Goal: Transaction & Acquisition: Purchase product/service

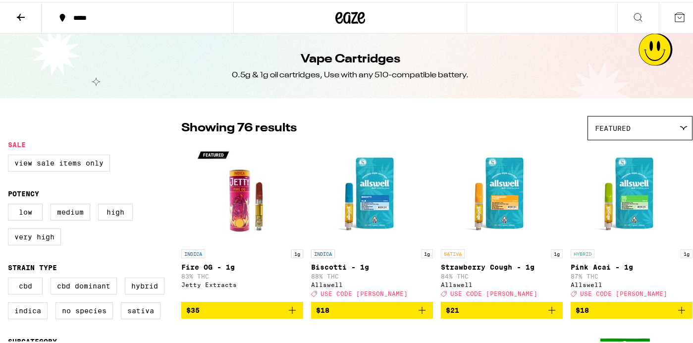
click at [619, 120] on div "Featured" at bounding box center [640, 125] width 104 height 23
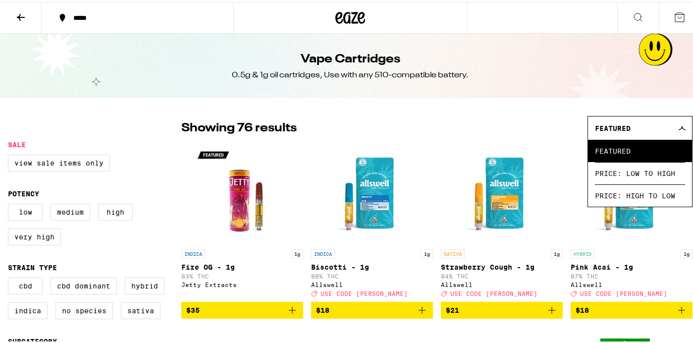
click at [94, 17] on div "*****" at bounding box center [142, 15] width 149 height 7
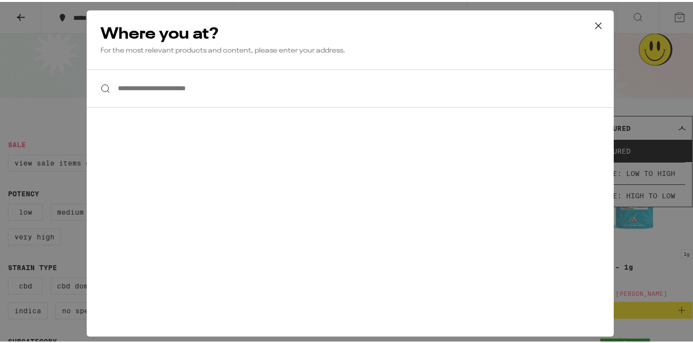
click at [151, 86] on input "**********" at bounding box center [350, 86] width 527 height 38
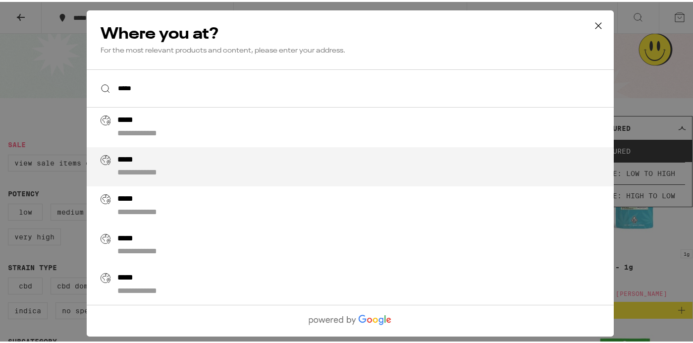
click at [134, 159] on div "*****" at bounding box center [130, 158] width 26 height 10
type input "**********"
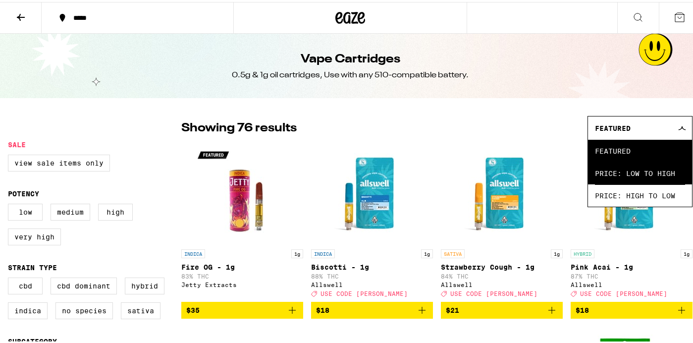
click at [631, 176] on span "Price: Low to High" at bounding box center [640, 171] width 90 height 22
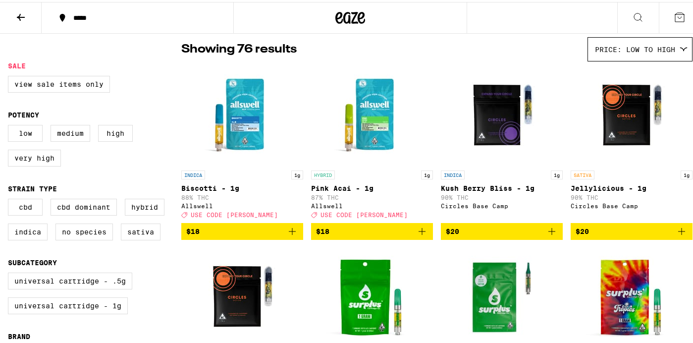
scroll to position [79, 0]
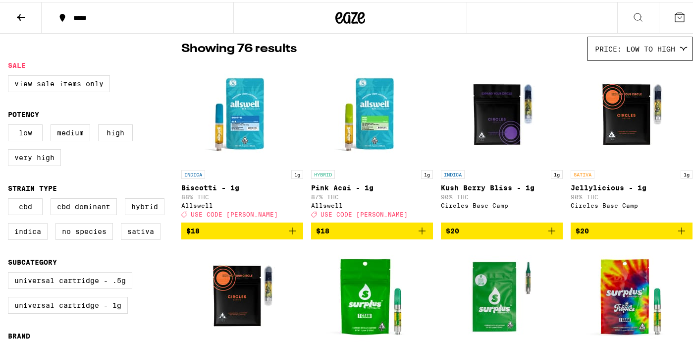
click at [418, 232] on icon "Add to bag" at bounding box center [421, 228] width 7 height 7
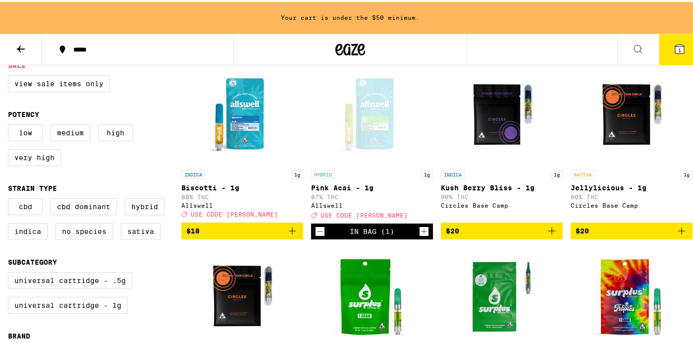
click at [421, 232] on icon "Increment" at bounding box center [423, 229] width 5 height 5
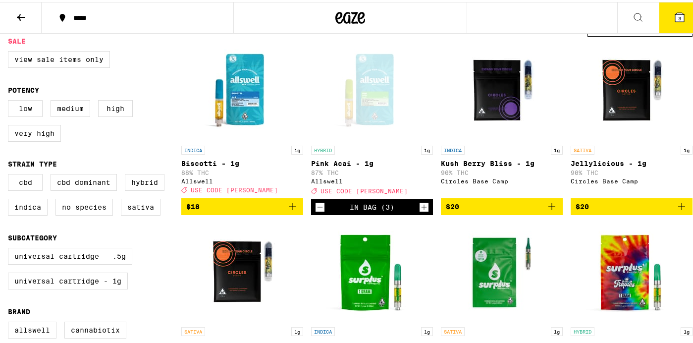
scroll to position [105, 0]
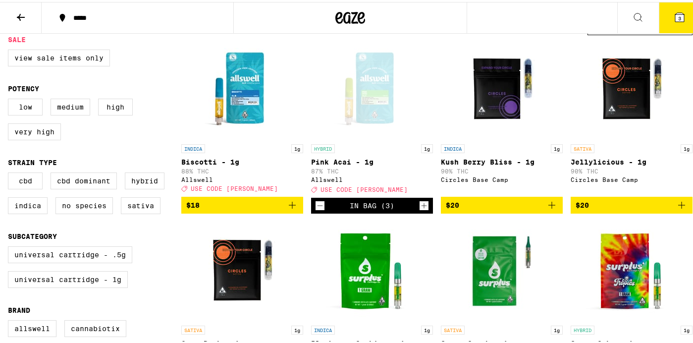
click at [319, 206] on icon "Decrement" at bounding box center [319, 204] width 9 height 12
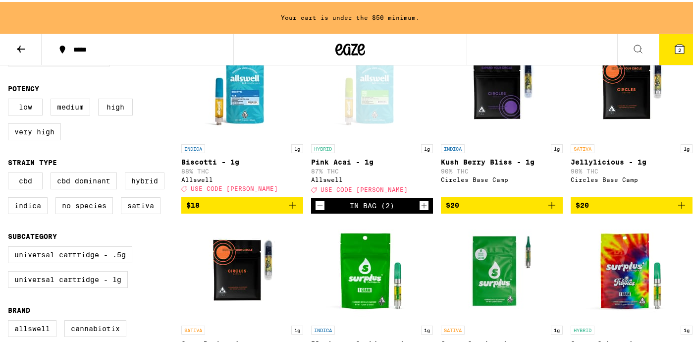
click at [289, 207] on icon "Add to bag" at bounding box center [292, 203] width 7 height 7
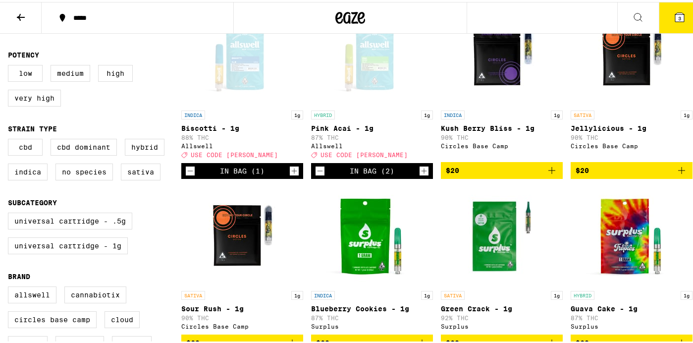
scroll to position [139, 0]
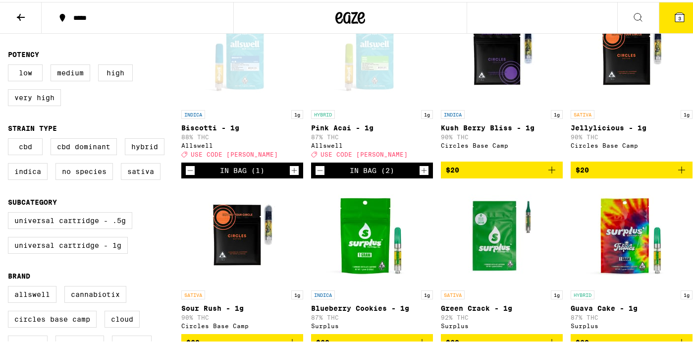
click at [676, 174] on icon "Add to bag" at bounding box center [682, 168] width 12 height 12
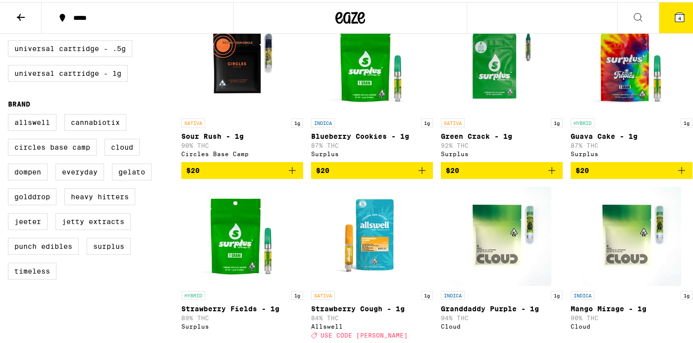
scroll to position [308, 0]
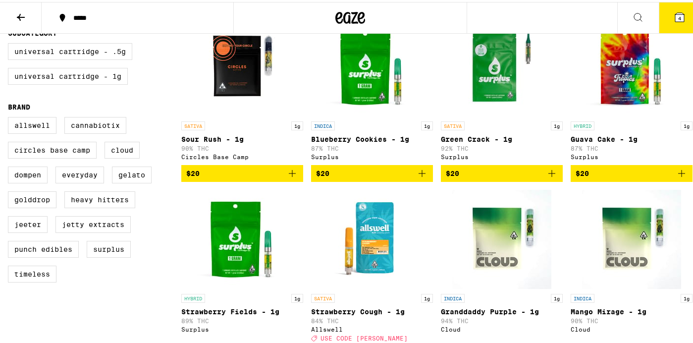
click at [548, 175] on icon "Add to bag" at bounding box center [551, 171] width 7 height 7
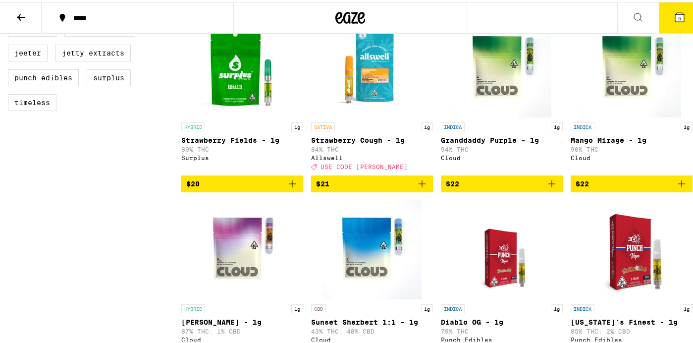
scroll to position [482, 0]
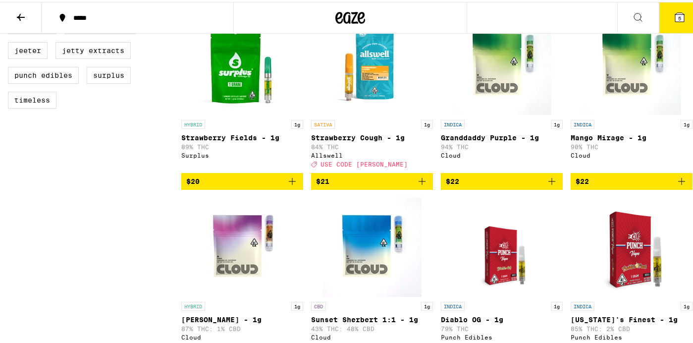
click at [291, 185] on icon "Add to bag" at bounding box center [292, 179] width 12 height 12
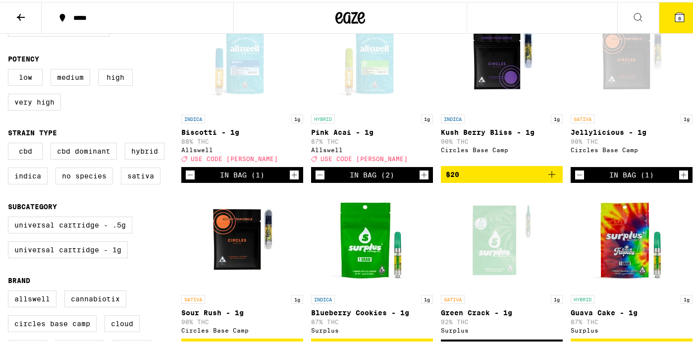
scroll to position [134, 0]
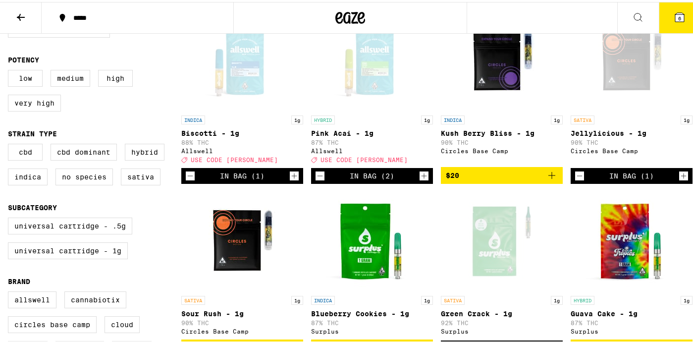
click at [419, 180] on icon "Increment" at bounding box center [423, 174] width 9 height 12
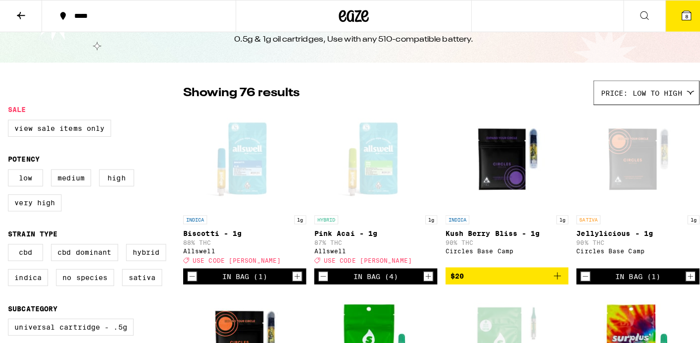
scroll to position [10, 0]
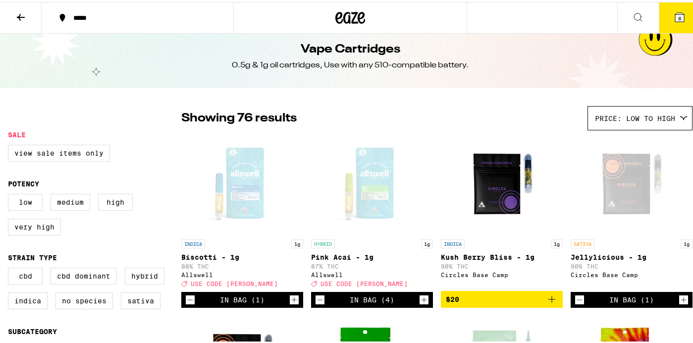
click at [675, 19] on icon at bounding box center [679, 15] width 9 height 9
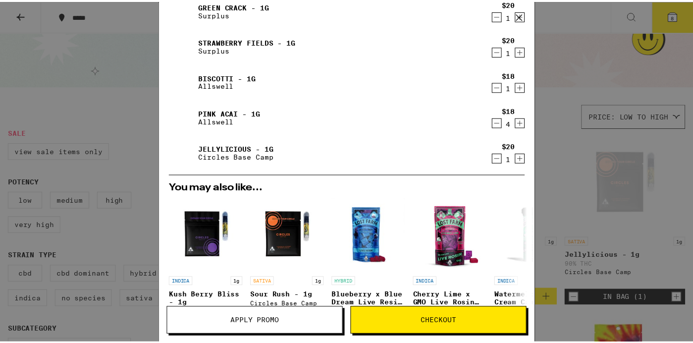
scroll to position [211, 0]
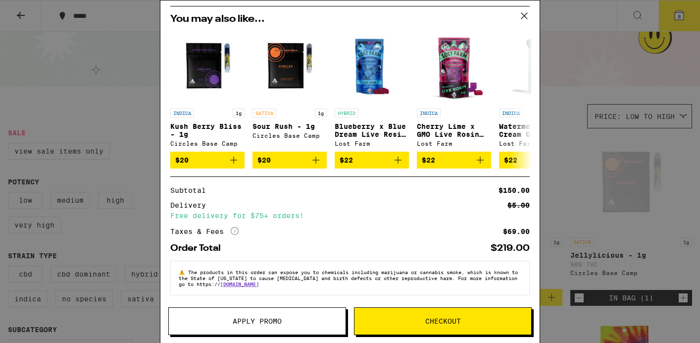
click at [294, 323] on span "Apply Promo" at bounding box center [257, 320] width 177 height 7
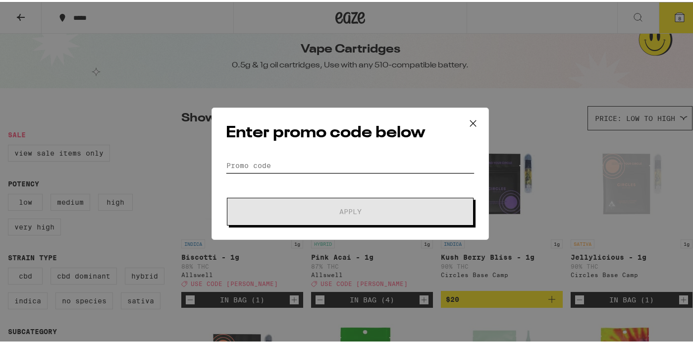
click at [233, 163] on input "Promo Code" at bounding box center [350, 163] width 249 height 15
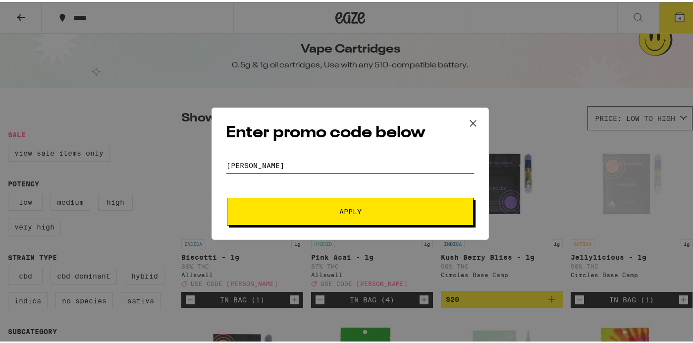
type input "[PERSON_NAME]"
click at [365, 224] on div "Enter promo code below Promo Code [PERSON_NAME] Apply" at bounding box center [349, 171] width 277 height 132
click at [362, 207] on span "Apply" at bounding box center [350, 209] width 178 height 7
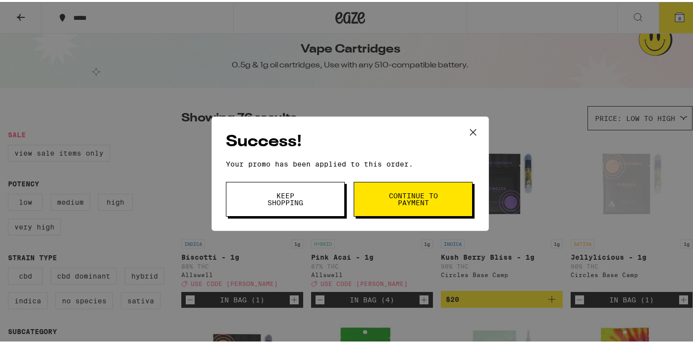
click at [401, 199] on span "Continue to payment" at bounding box center [413, 197] width 51 height 14
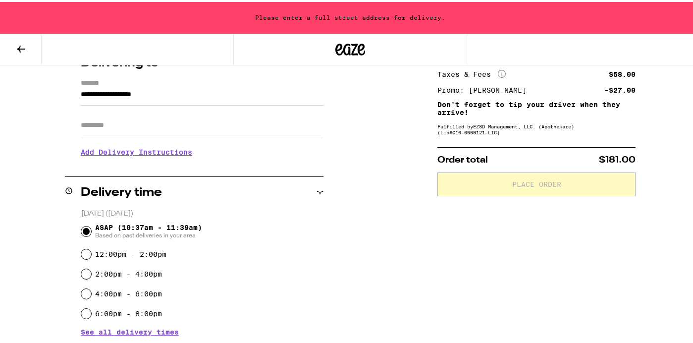
scroll to position [135, 0]
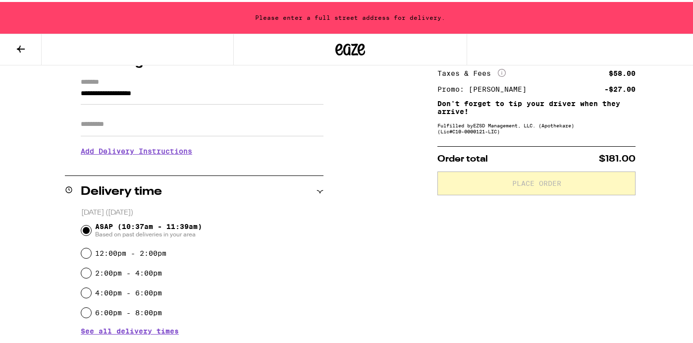
click at [126, 251] on label "12:00pm - 2:00pm" at bounding box center [130, 251] width 71 height 8
click at [91, 251] on input "12:00pm - 2:00pm" at bounding box center [86, 251] width 10 height 10
radio input "true"
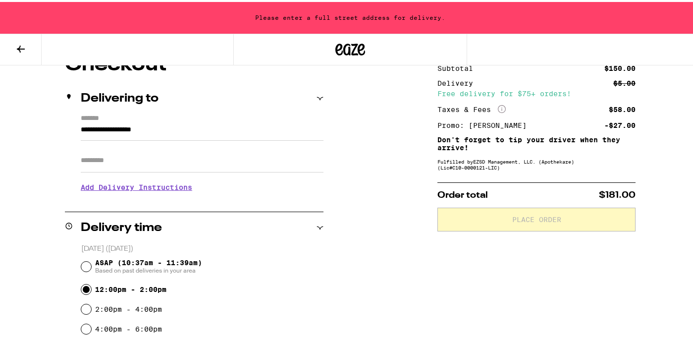
scroll to position [98, 0]
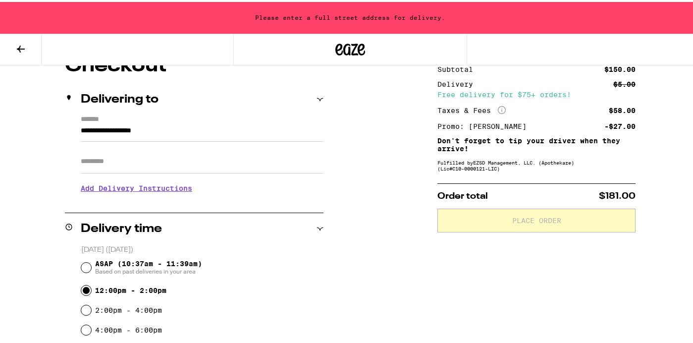
click at [127, 129] on input "**********" at bounding box center [202, 131] width 243 height 17
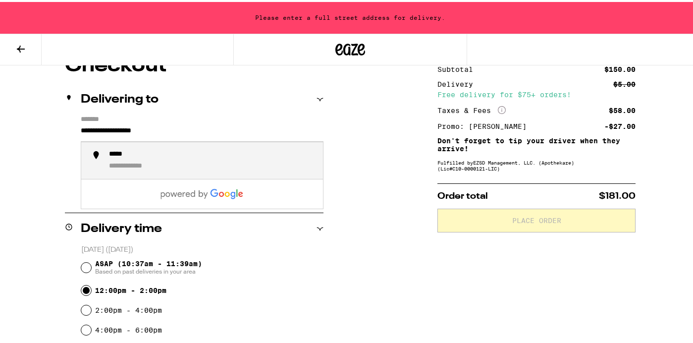
click at [127, 129] on input "**********" at bounding box center [202, 131] width 243 height 17
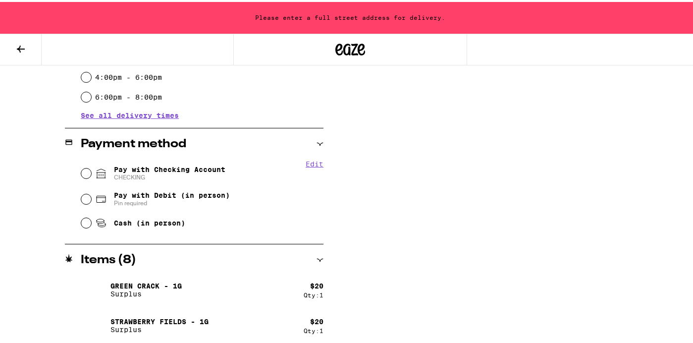
scroll to position [0, 0]
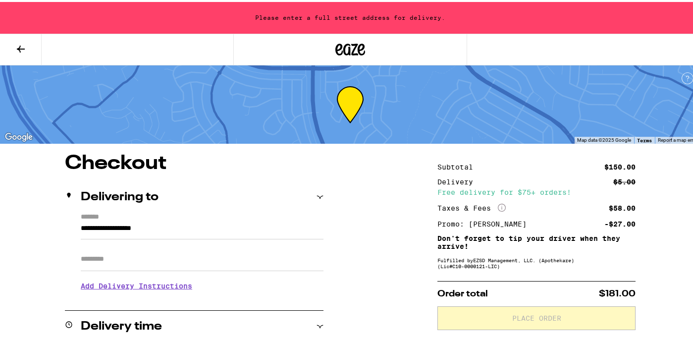
click at [18, 47] on icon at bounding box center [21, 47] width 8 height 7
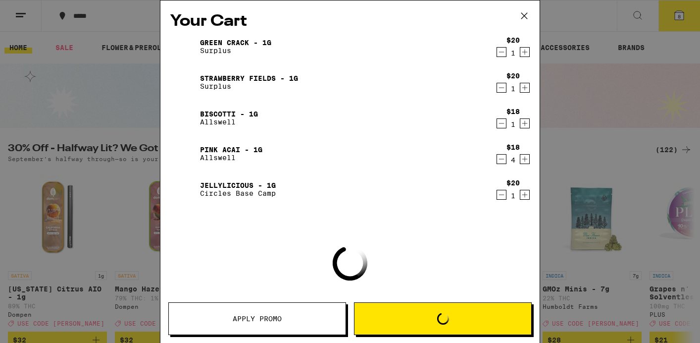
click at [522, 11] on icon at bounding box center [524, 15] width 15 height 15
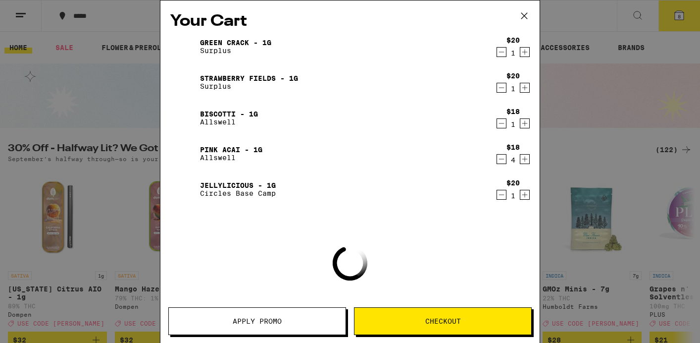
click at [524, 13] on button at bounding box center [524, 16] width 31 height 32
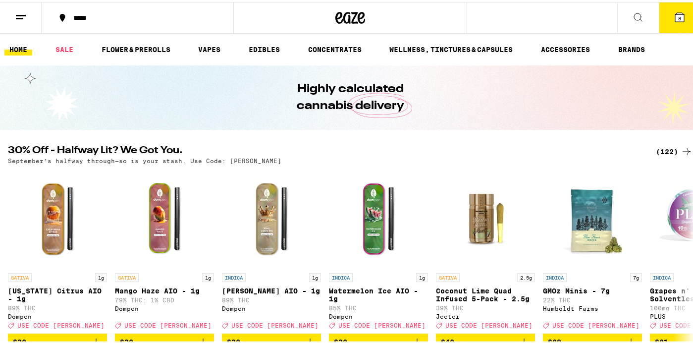
click at [12, 15] on button at bounding box center [21, 15] width 42 height 31
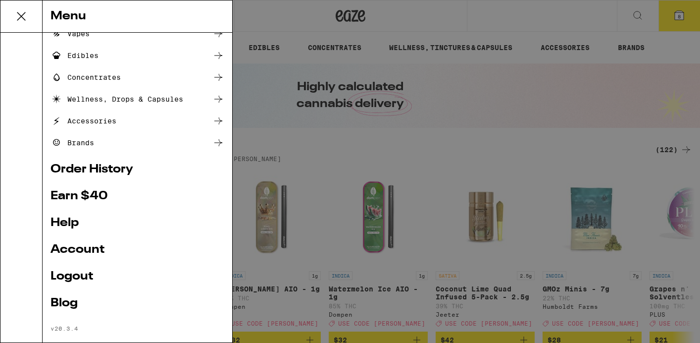
scroll to position [112, 0]
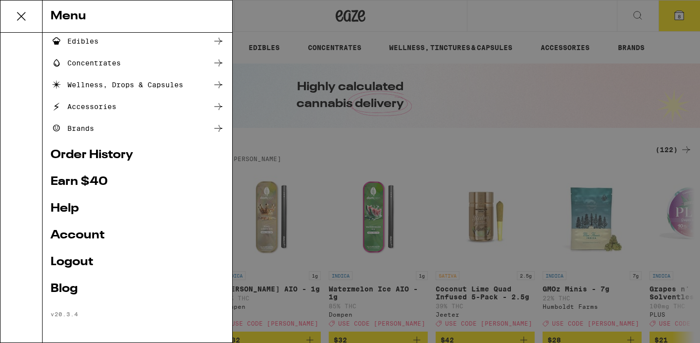
click at [459, 136] on div "Menu Shop Buy It Again Sale Flower & Prerolls Vapes Edibles Concentrates Wellne…" at bounding box center [350, 171] width 700 height 343
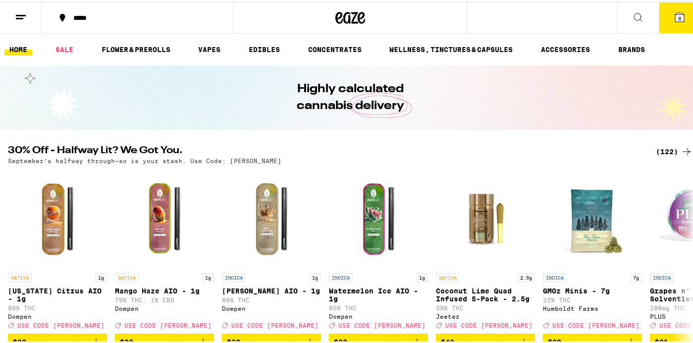
click at [25, 18] on icon at bounding box center [21, 15] width 12 height 12
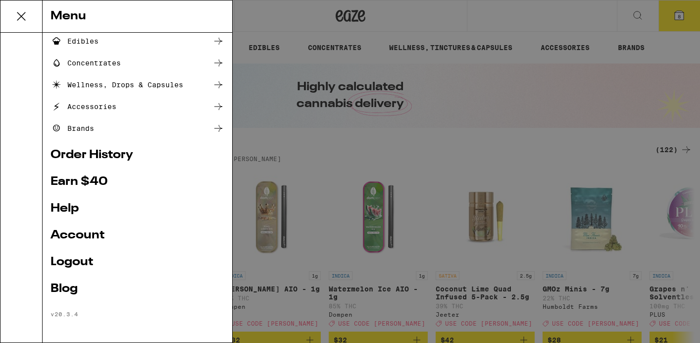
click at [79, 232] on link "Account" at bounding box center [138, 235] width 174 height 12
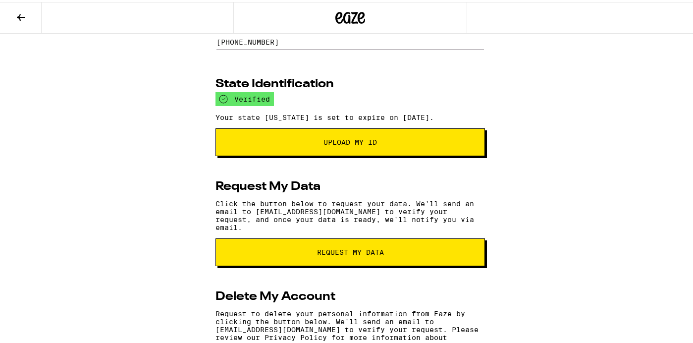
scroll to position [116, 0]
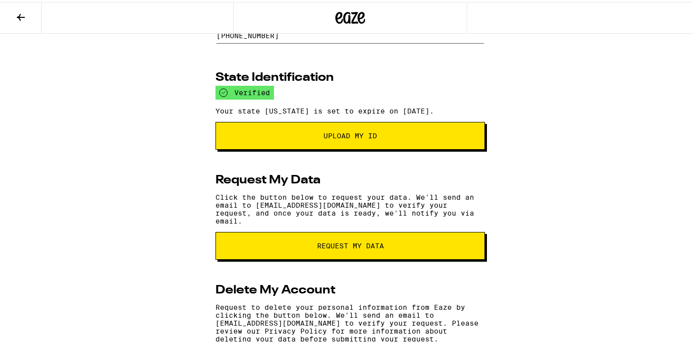
click at [341, 137] on span "Upload My ID" at bounding box center [349, 133] width 53 height 7
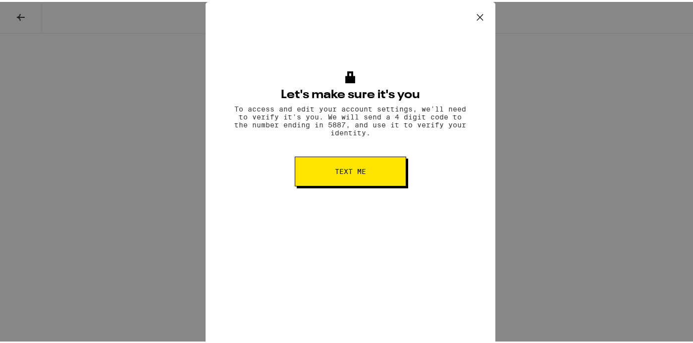
click at [348, 170] on span "Text me" at bounding box center [350, 169] width 31 height 7
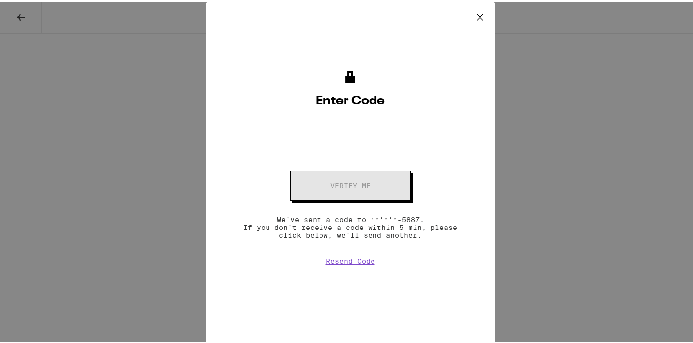
click at [320, 146] on div at bounding box center [350, 134] width 109 height 29
click at [314, 145] on div at bounding box center [350, 134] width 109 height 29
click at [306, 145] on input "OTP Code" at bounding box center [306, 134] width 20 height 29
type input "2"
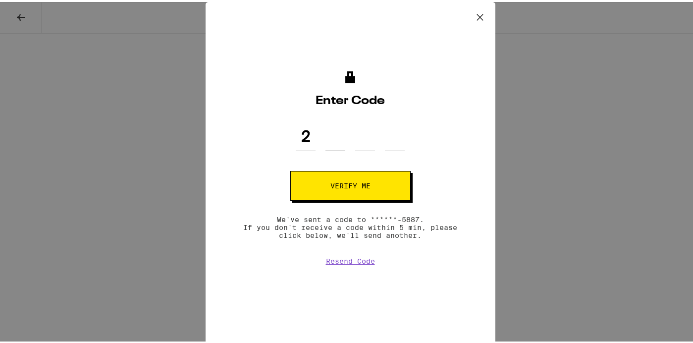
type input "8"
type input "3"
type input "9"
click at [311, 173] on button "Verify me" at bounding box center [350, 184] width 120 height 30
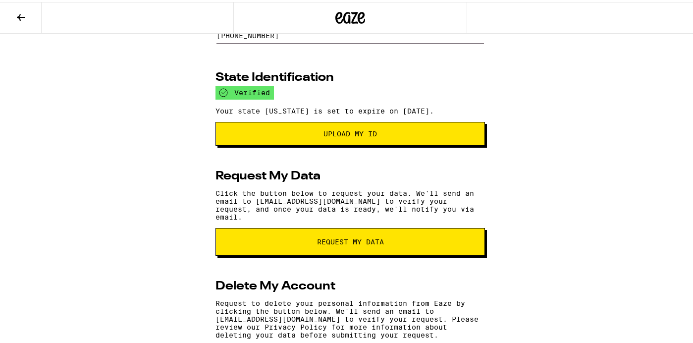
click at [356, 131] on button "Upload my ID" at bounding box center [349, 132] width 269 height 24
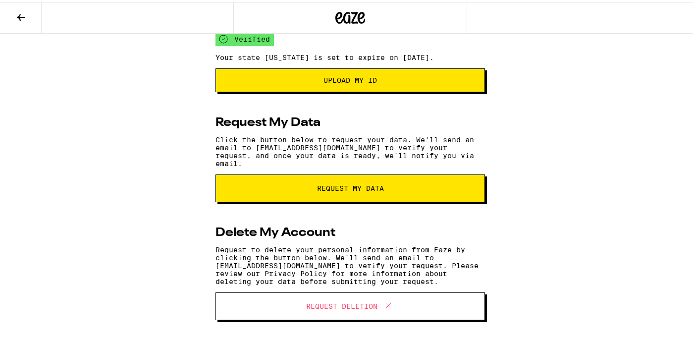
scroll to position [0, 0]
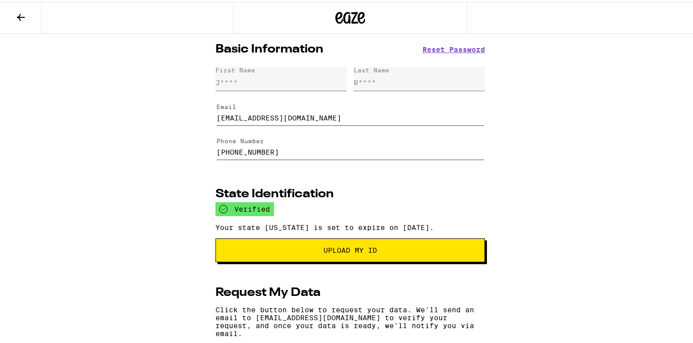
click at [28, 23] on button at bounding box center [21, 15] width 42 height 31
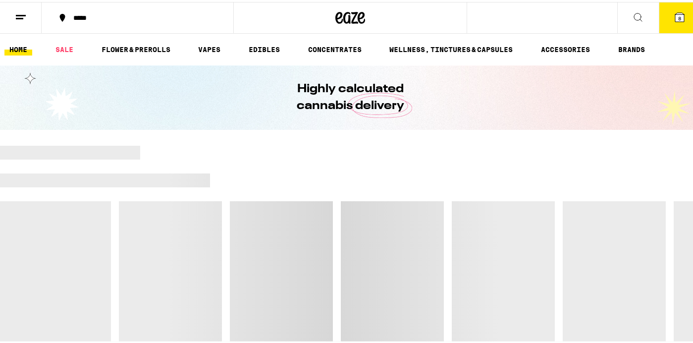
click at [678, 13] on span "8" at bounding box center [679, 16] width 3 height 6
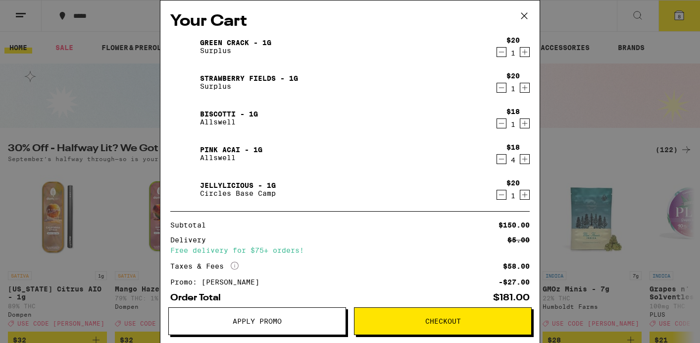
click at [429, 317] on span "Checkout" at bounding box center [443, 320] width 36 height 7
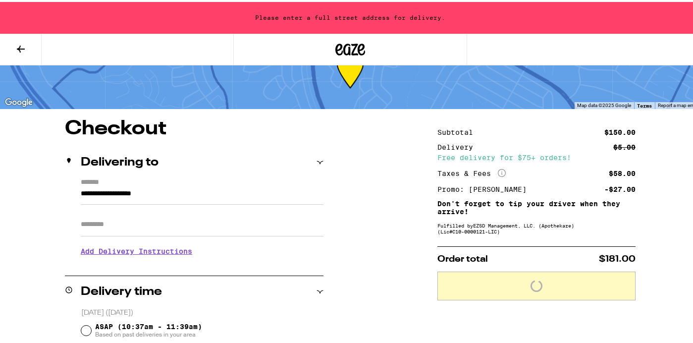
scroll to position [39, 0]
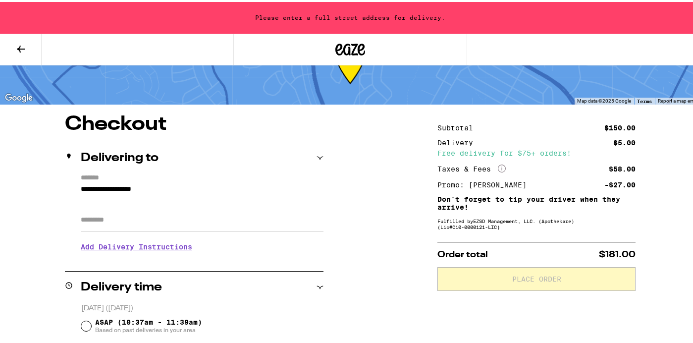
click at [152, 188] on input "**********" at bounding box center [202, 189] width 243 height 17
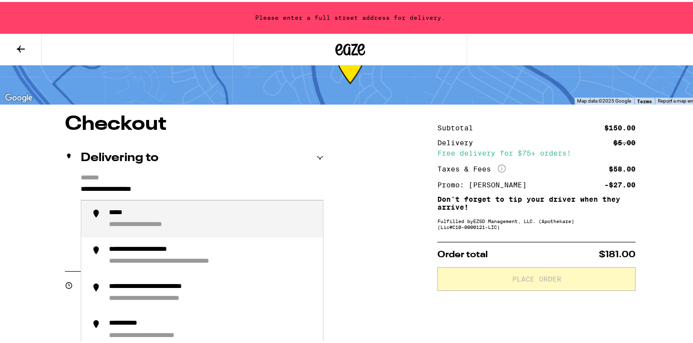
click at [152, 188] on input "**********" at bounding box center [202, 189] width 243 height 17
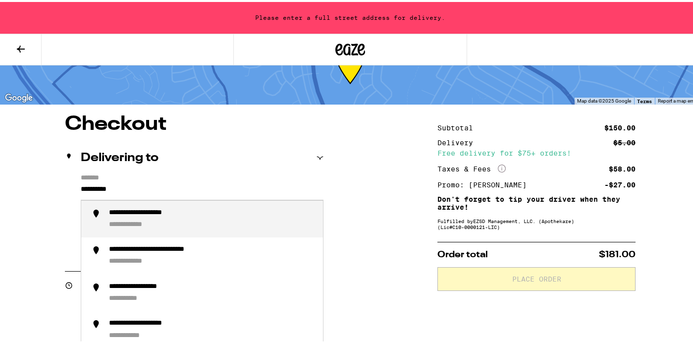
click at [168, 206] on li "**********" at bounding box center [202, 217] width 242 height 37
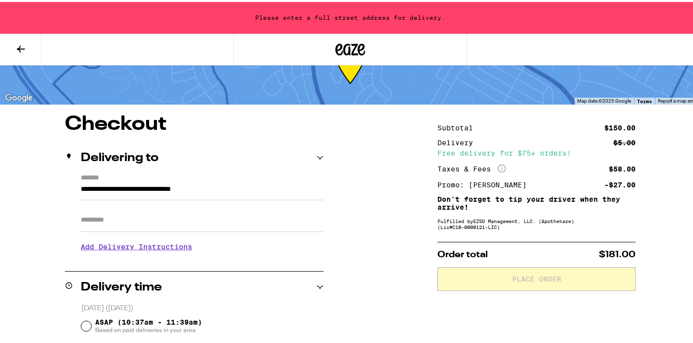
type input "**********"
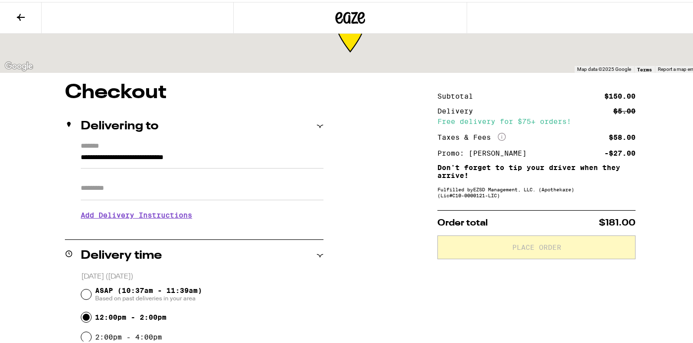
scroll to position [7, 0]
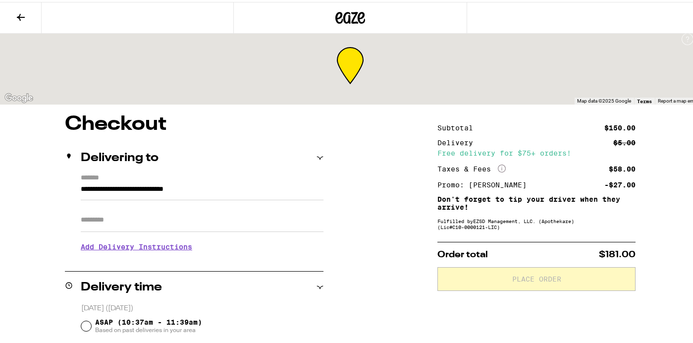
click at [150, 215] on input "Apt/Suite" at bounding box center [202, 218] width 243 height 24
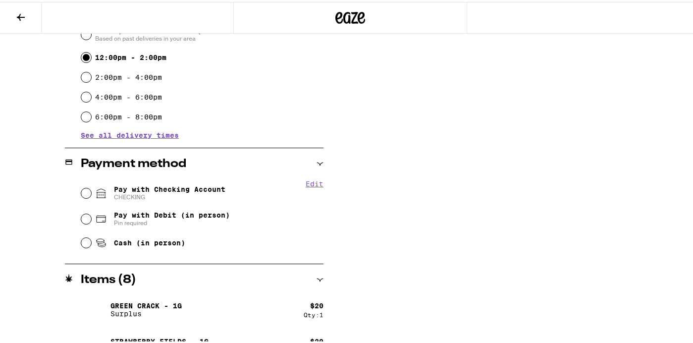
scroll to position [308, 0]
type input "***"
click at [185, 184] on span "Pay with Checking Account CHECKING" at bounding box center [169, 191] width 111 height 16
click at [91, 186] on input "Pay with Checking Account CHECKING" at bounding box center [86, 191] width 10 height 10
radio input "true"
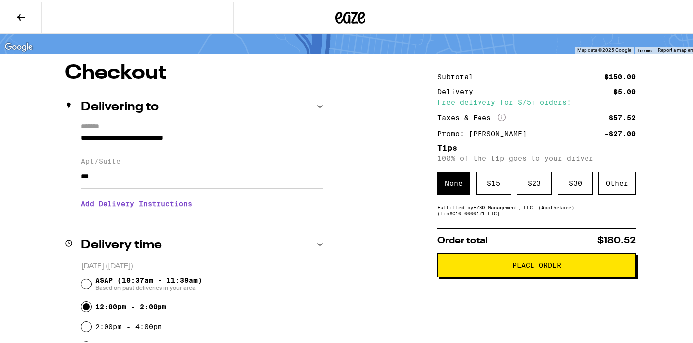
scroll to position [0, 0]
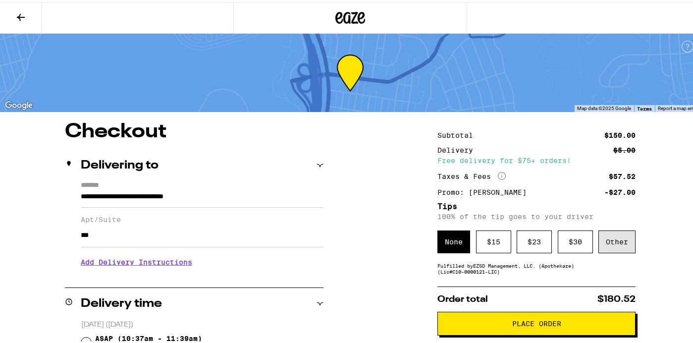
click at [604, 245] on div "Other" at bounding box center [616, 239] width 37 height 23
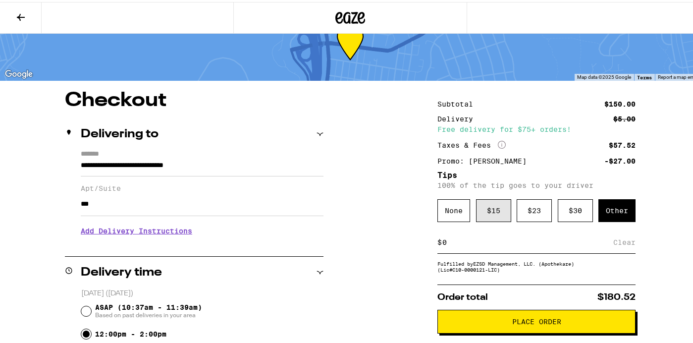
scroll to position [32, 0]
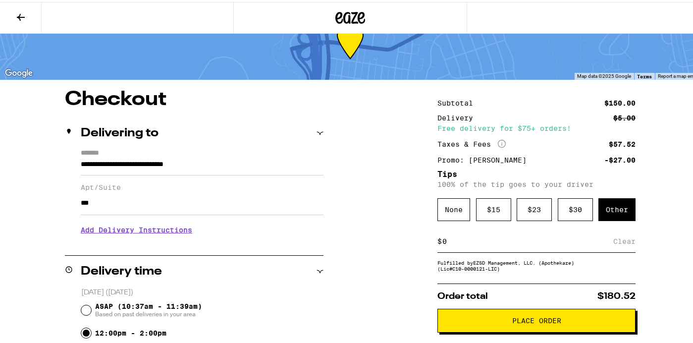
click at [477, 243] on input at bounding box center [527, 239] width 171 height 9
click at [610, 244] on input "4" at bounding box center [530, 239] width 176 height 9
click at [619, 244] on div "Save" at bounding box center [627, 239] width 18 height 22
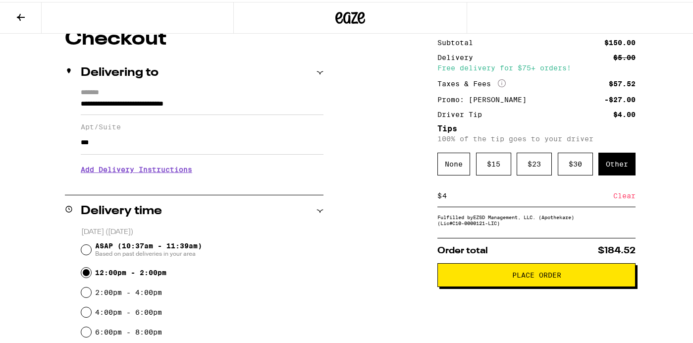
scroll to position [96, 0]
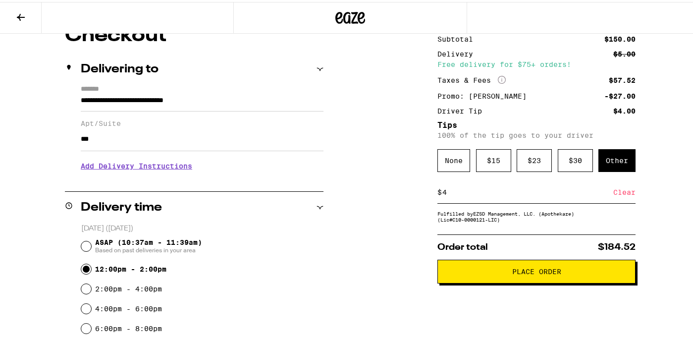
click at [442, 193] on input "4" at bounding box center [527, 190] width 171 height 9
click at [443, 194] on input "4" at bounding box center [527, 190] width 171 height 9
type input "4"
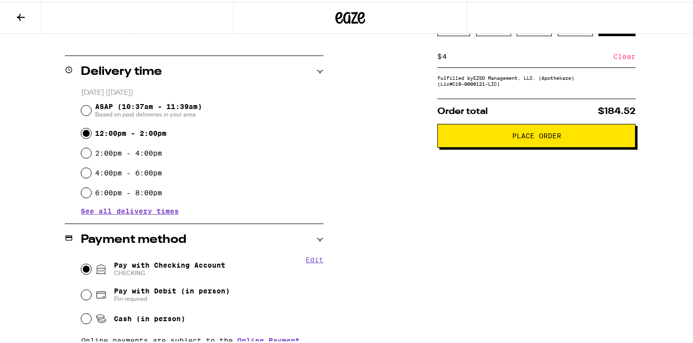
scroll to position [220, 0]
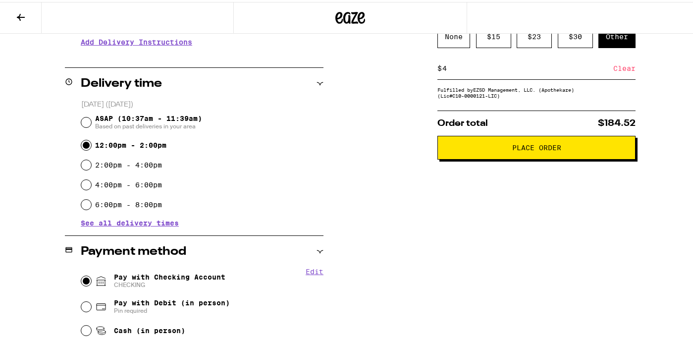
click at [499, 157] on button "Place Order" at bounding box center [536, 146] width 198 height 24
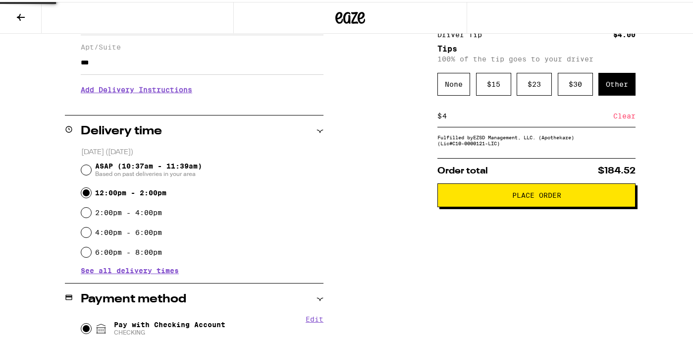
scroll to position [0, 0]
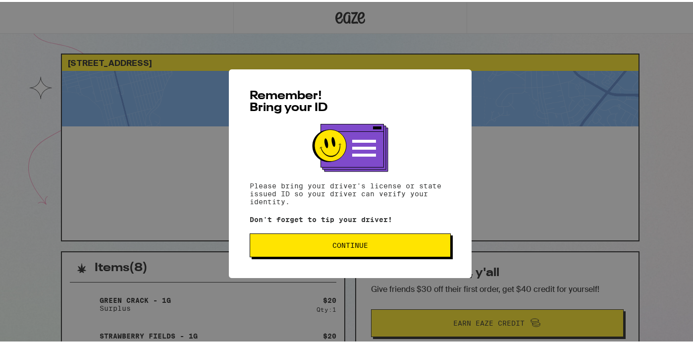
click at [361, 244] on span "Continue" at bounding box center [350, 243] width 36 height 7
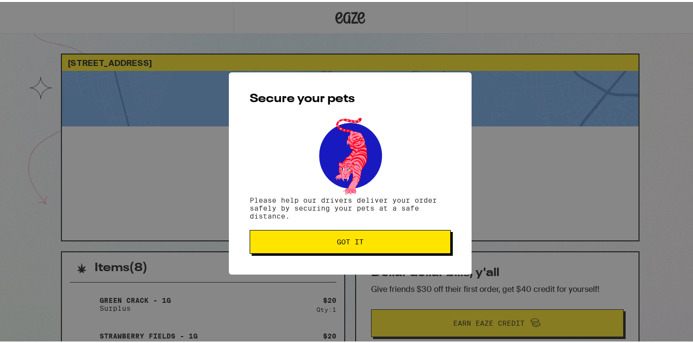
click at [357, 243] on span "Got it" at bounding box center [350, 239] width 27 height 7
